Goal: Entertainment & Leisure: Consume media (video, audio)

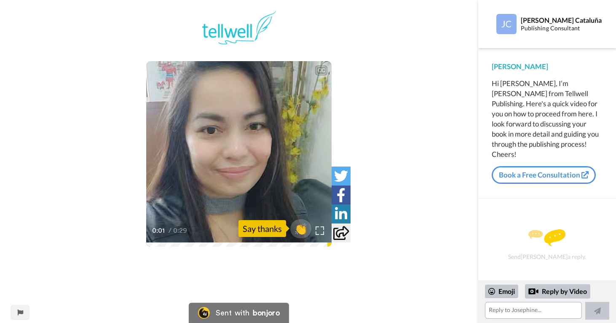
click at [186, 165] on video at bounding box center [239, 154] width 186 height 186
drag, startPoint x: 160, startPoint y: 242, endPoint x: 129, endPoint y: 242, distance: 31.2
click at [129, 242] on div "CC Play/Pause Hi there, I'm jphine from Tele Publishing. 0:01 / 0:29 👏 Say than…" at bounding box center [239, 316] width 479 height 611
click at [231, 153] on icon at bounding box center [239, 154] width 22 height 22
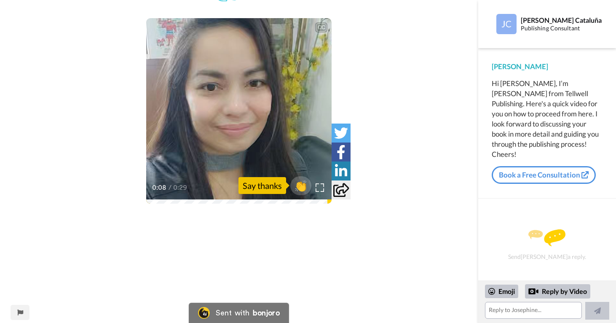
scroll to position [39, 0]
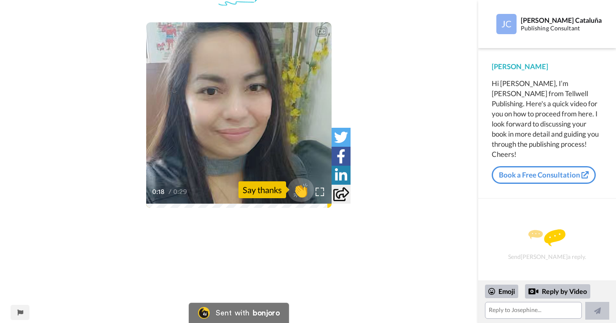
click at [304, 191] on span "👏" at bounding box center [301, 189] width 27 height 17
